Goal: Information Seeking & Learning: Learn about a topic

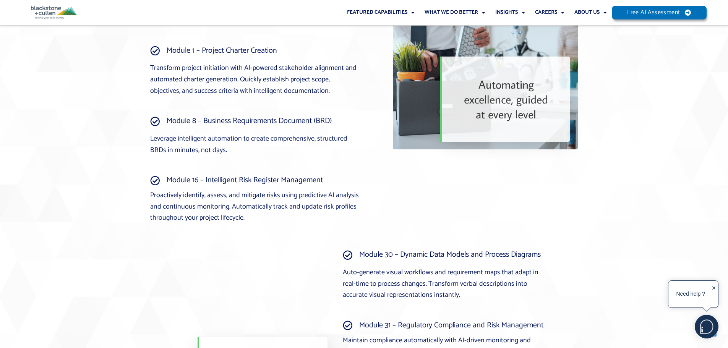
scroll to position [1338, 0]
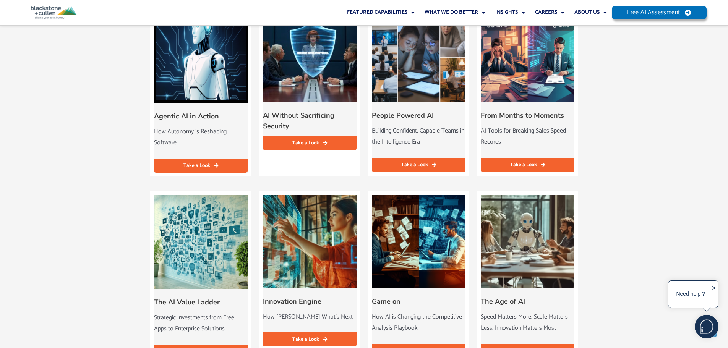
scroll to position [803, 0]
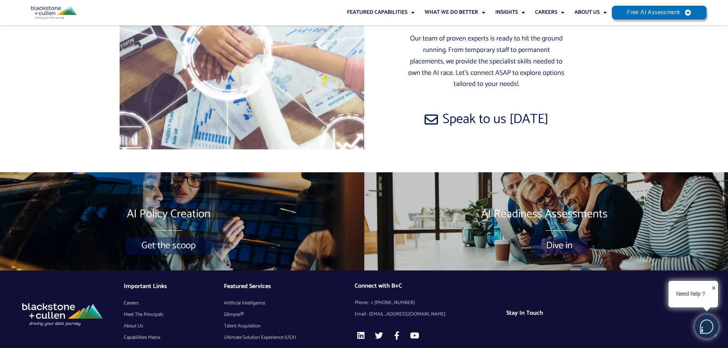
scroll to position [4949, 0]
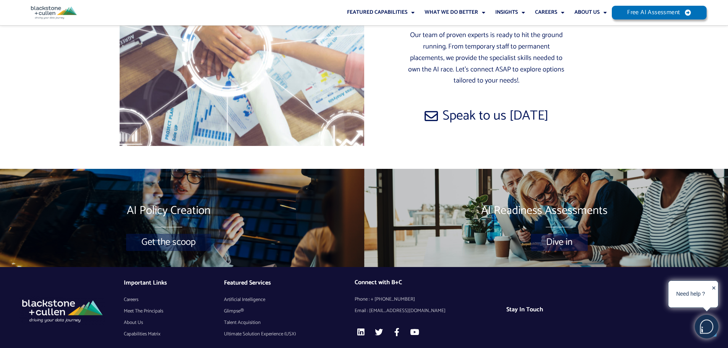
click at [260, 294] on span "Artificial Intelligence" at bounding box center [244, 299] width 41 height 11
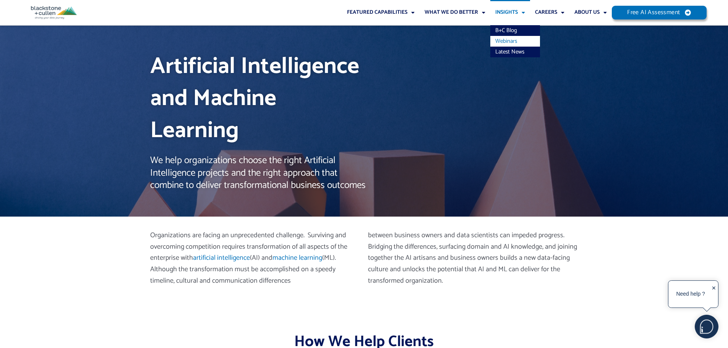
click at [502, 44] on link "Webinars" at bounding box center [515, 41] width 50 height 11
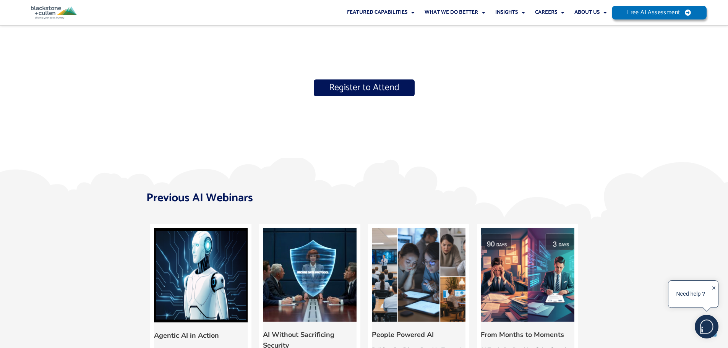
scroll to position [573, 0]
